Goal: Check status: Check status

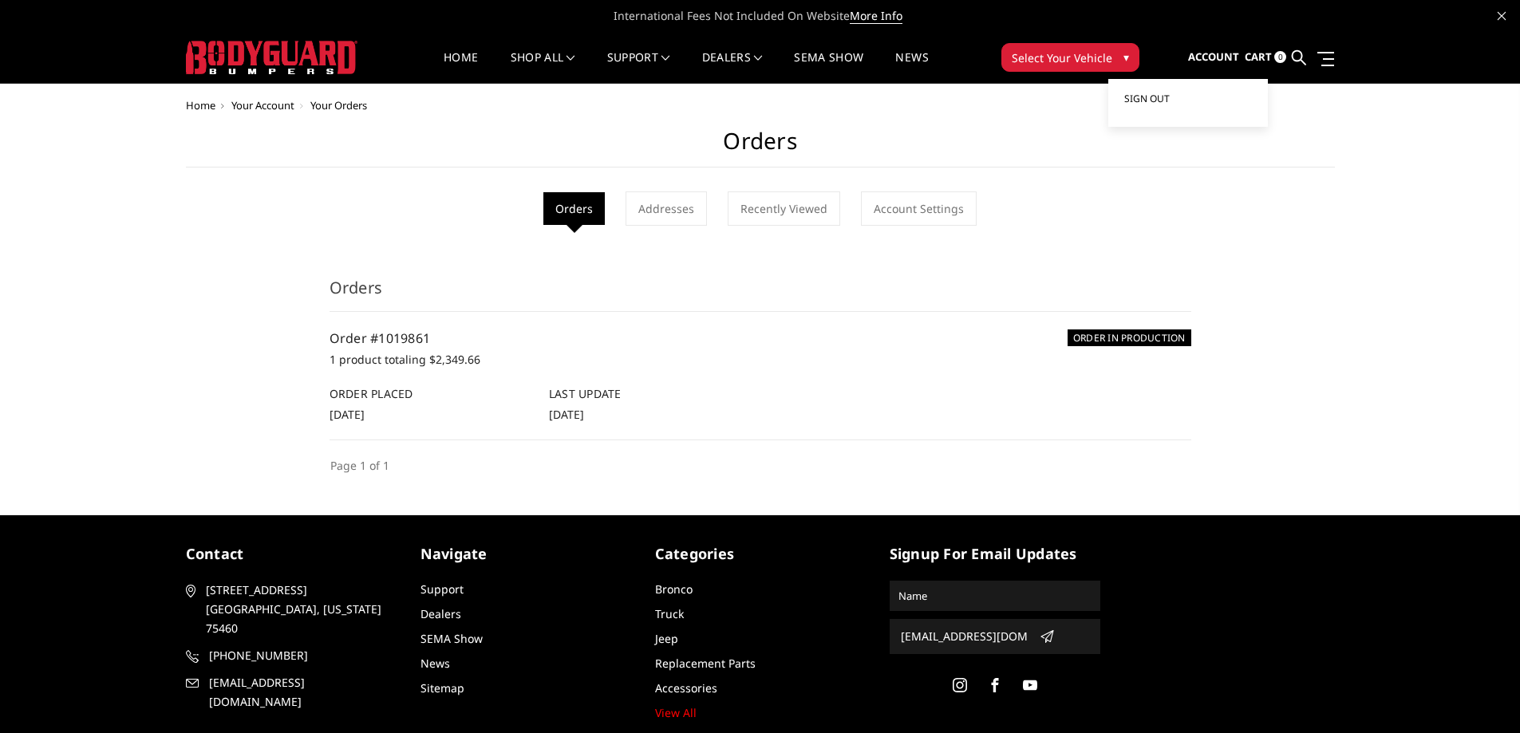
click at [1146, 97] on span "Sign out" at bounding box center [1146, 99] width 45 height 14
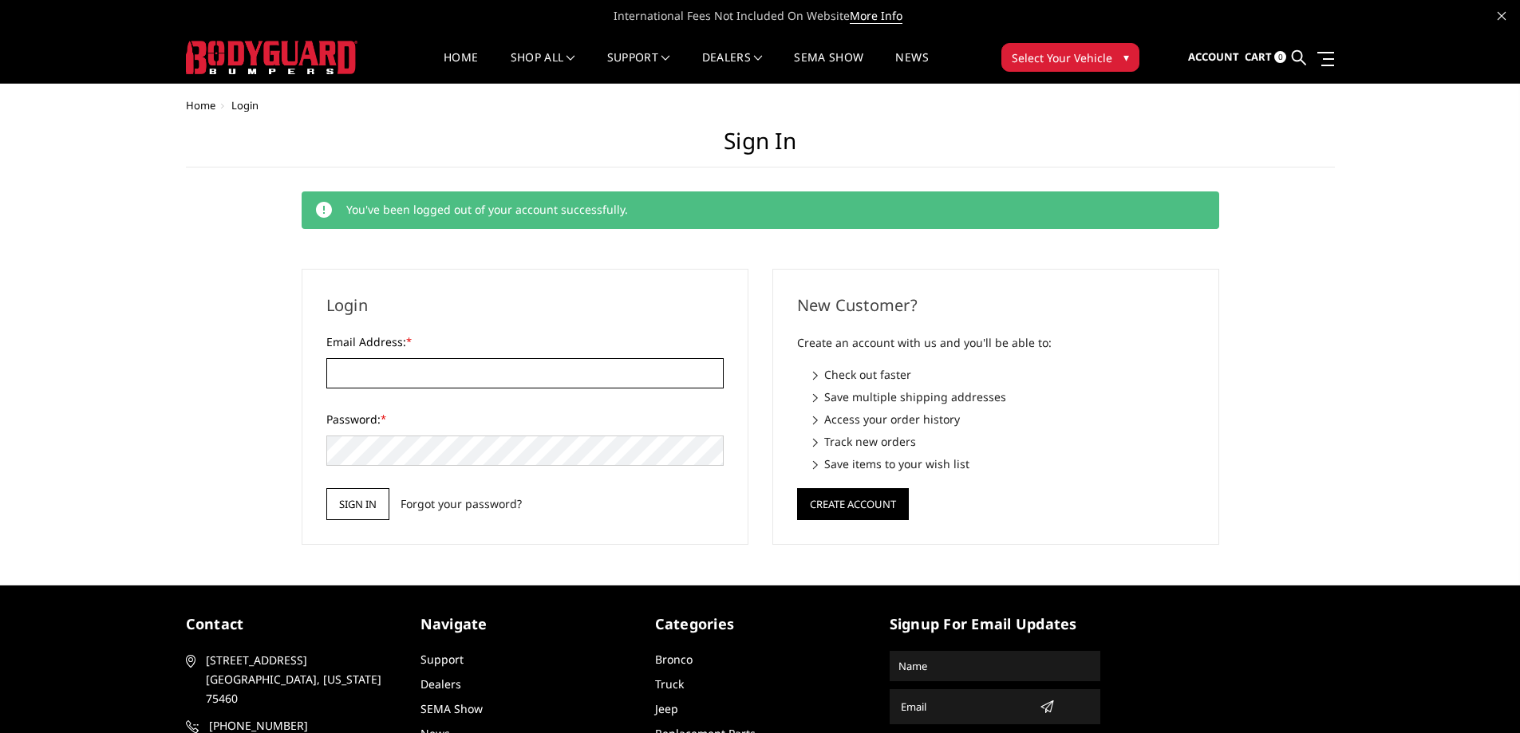
type input "[EMAIL_ADDRESS][DOMAIN_NAME]"
click at [363, 510] on input "Sign in" at bounding box center [357, 504] width 63 height 32
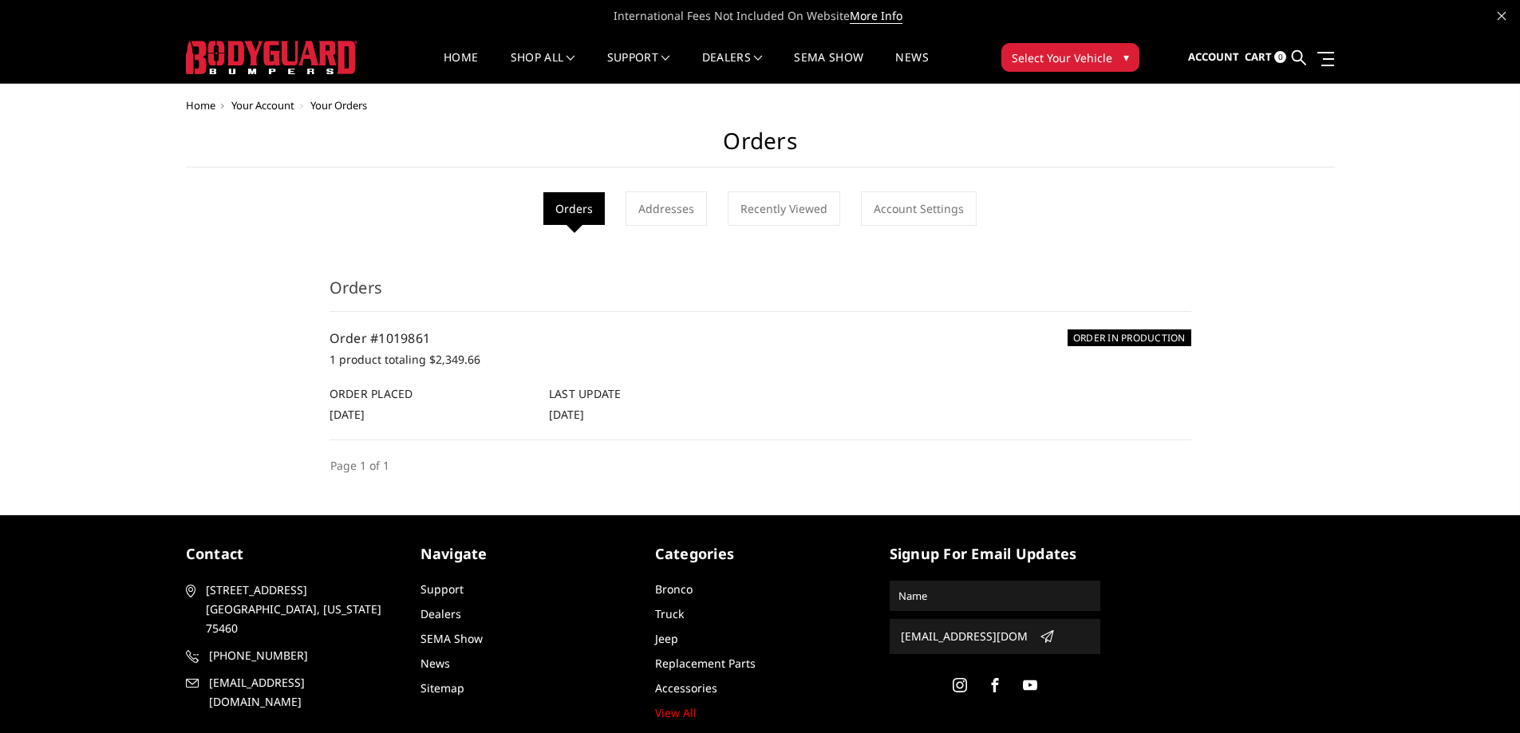
click at [427, 381] on div "ORDER IN PRODUCTION Order #1019861 1 product totaling $2,349.66 Order Placed [D…" at bounding box center [760, 376] width 862 height 94
click at [1083, 338] on h6 "ORDER IN PRODUCTION" at bounding box center [1129, 337] width 124 height 17
click at [772, 215] on link "Recently Viewed" at bounding box center [784, 208] width 112 height 34
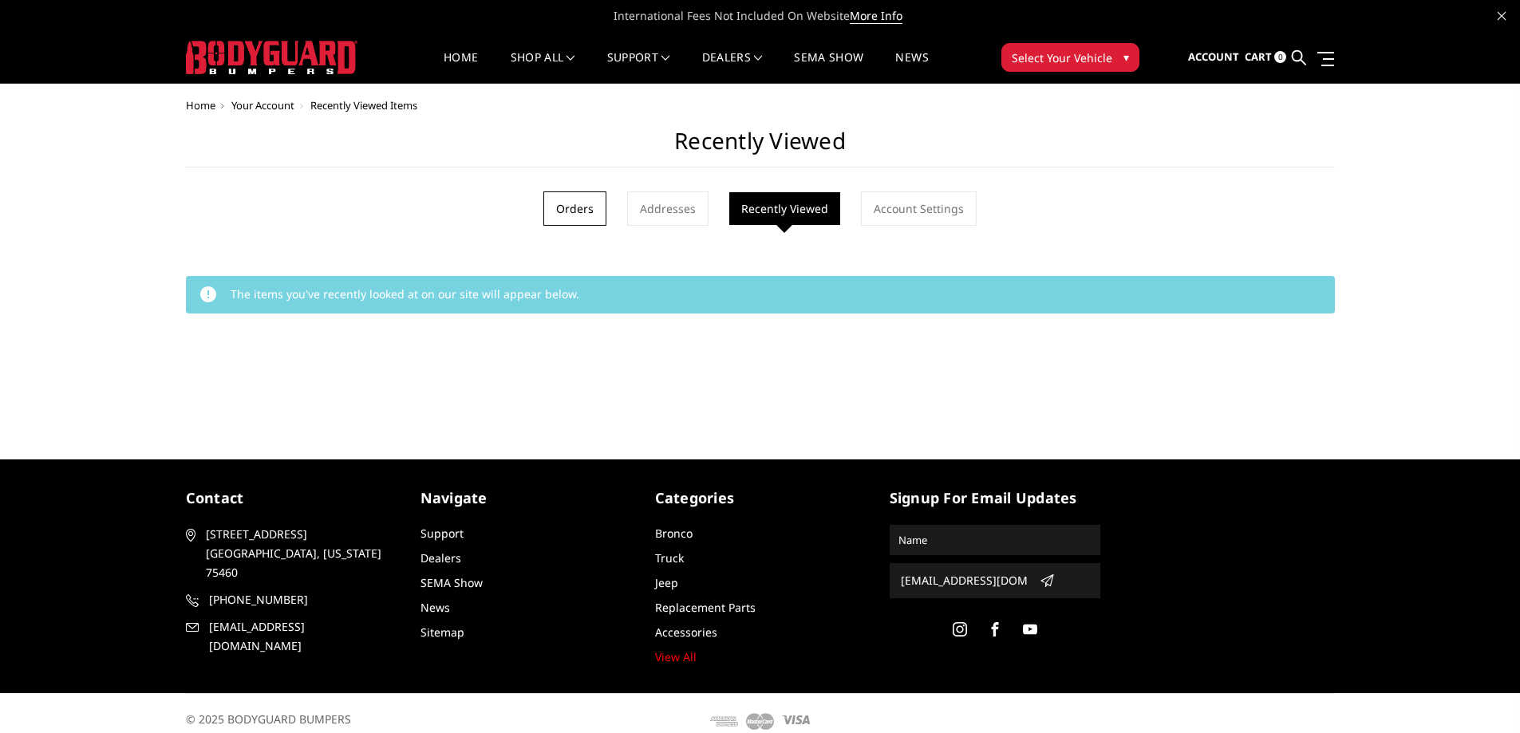
click at [600, 200] on link "Orders" at bounding box center [574, 208] width 63 height 34
